Goal: Find specific page/section: Find specific page/section

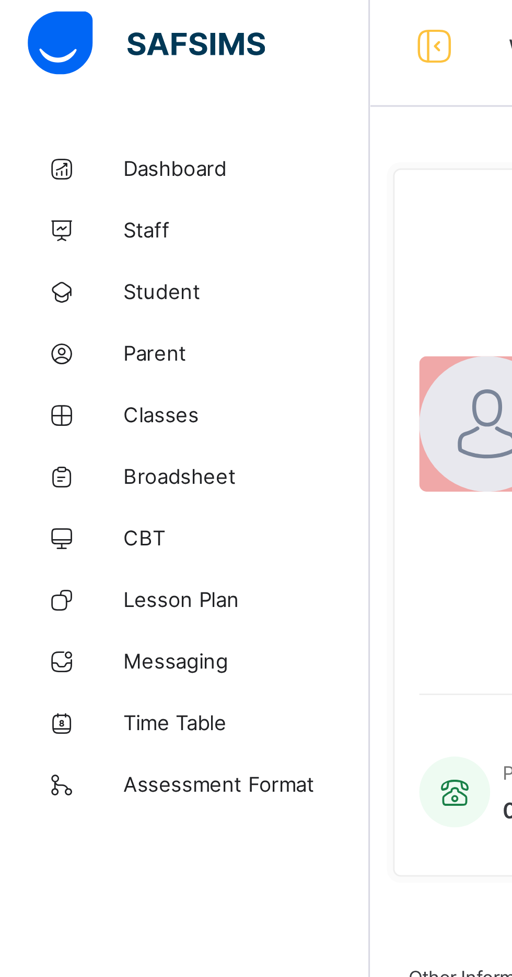
click at [65, 146] on span "Classes" at bounding box center [84, 146] width 84 height 8
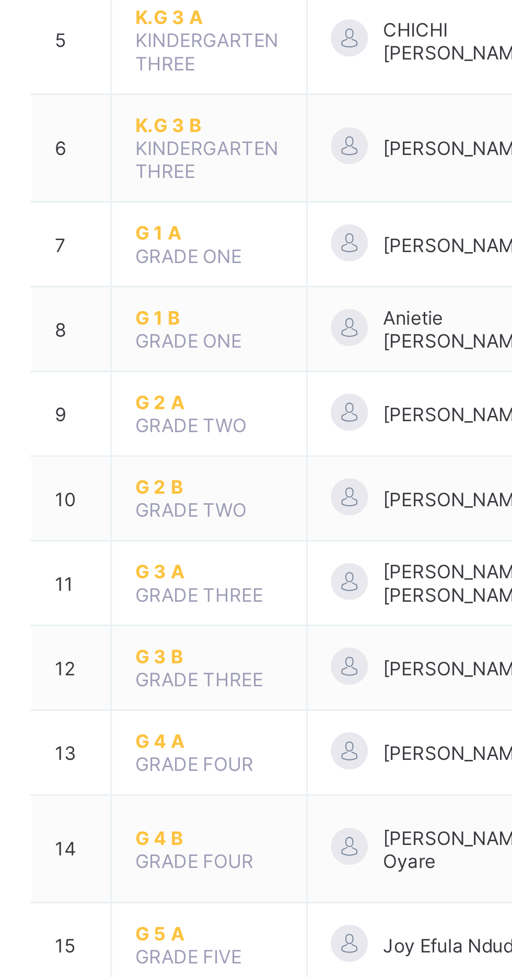
click at [192, 496] on span "G 3 A" at bounding box center [205, 500] width 50 height 8
